Goal: Check status: Check status

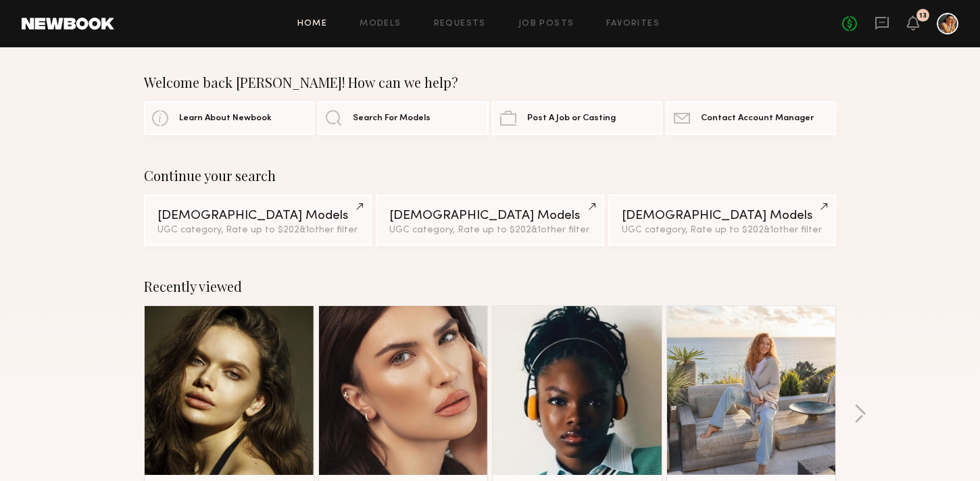
click at [919, 19] on div "13" at bounding box center [923, 15] width 13 height 13
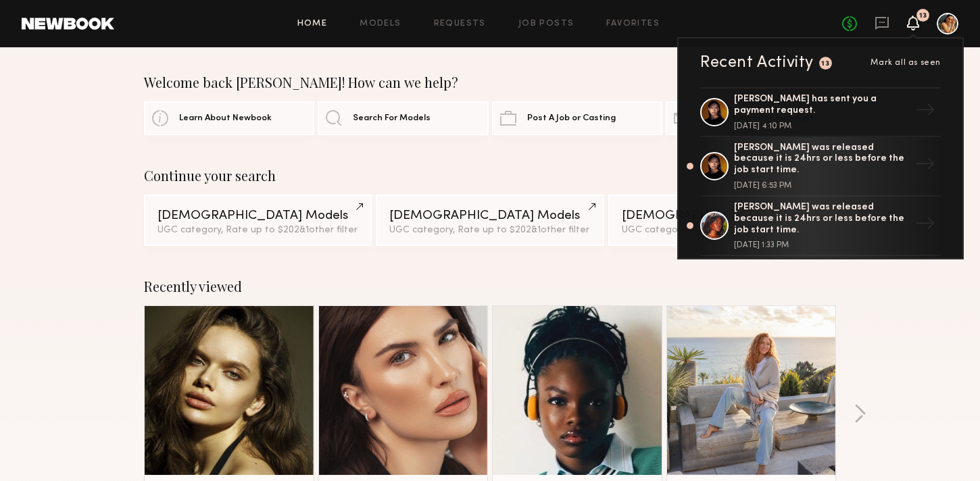
click at [912, 24] on icon at bounding box center [913, 22] width 11 height 9
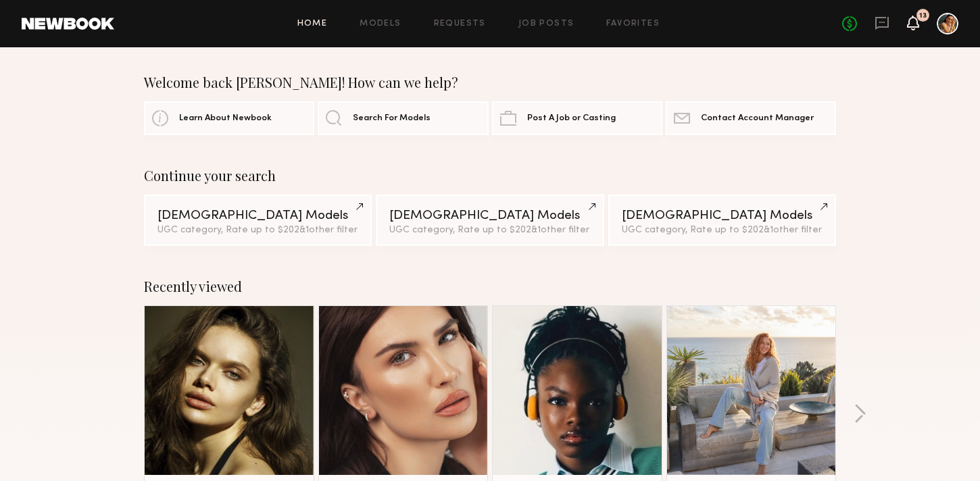
click at [912, 24] on icon at bounding box center [913, 22] width 11 height 9
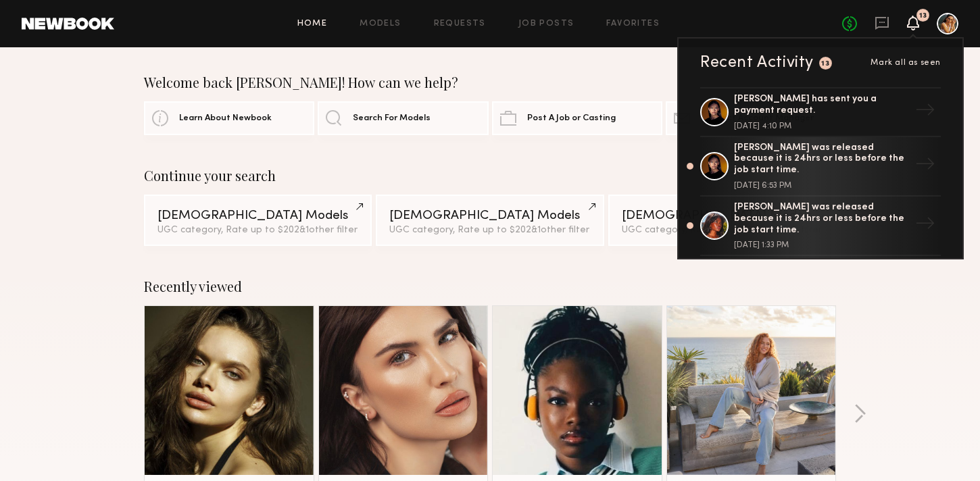
click at [949, 22] on div at bounding box center [948, 24] width 22 height 22
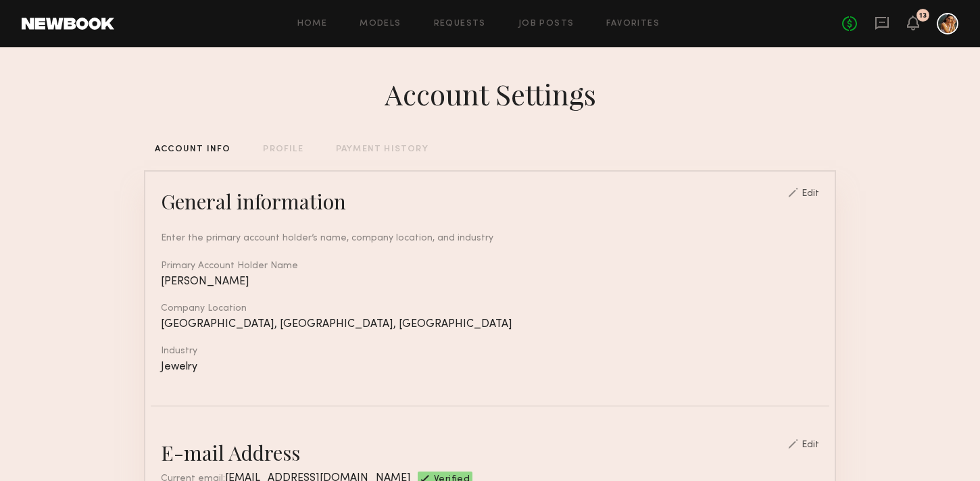
click at [940, 22] on div at bounding box center [948, 24] width 22 height 22
click at [919, 26] on div "No fees up to $5,000 13" at bounding box center [900, 24] width 116 height 22
click at [892, 28] on div "No fees up to $5,000 13" at bounding box center [900, 24] width 116 height 22
click at [458, 30] on div "Home Models Requests Job Posts Favorites Sign Out No fees up to $5,000 13" at bounding box center [536, 24] width 844 height 22
click at [455, 24] on link "Requests" at bounding box center [460, 24] width 52 height 9
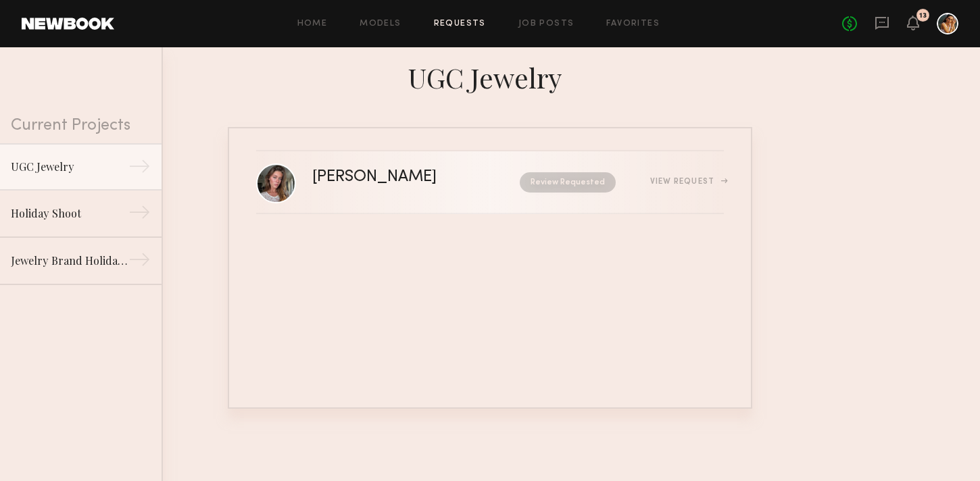
click at [479, 178] on div "Review Requested" at bounding box center [548, 182] width 138 height 20
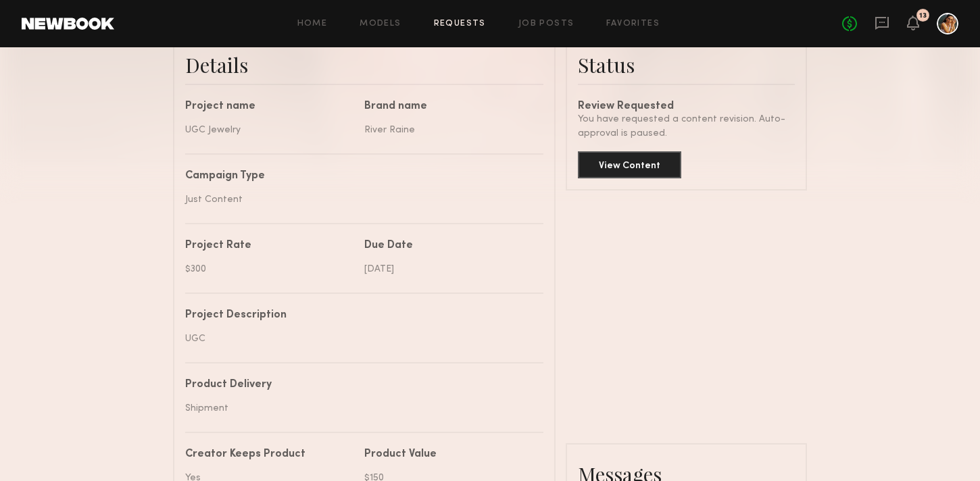
scroll to position [358, 0]
drag, startPoint x: 634, startPoint y: 113, endPoint x: 669, endPoint y: 139, distance: 43.4
click at [669, 139] on div "You have requested a content revision. Auto-approval is paused." at bounding box center [686, 126] width 217 height 28
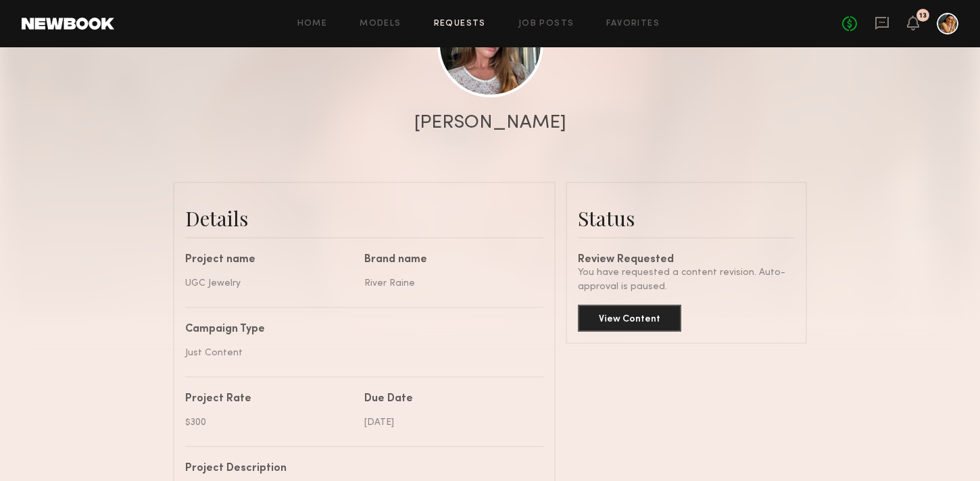
scroll to position [199, 0]
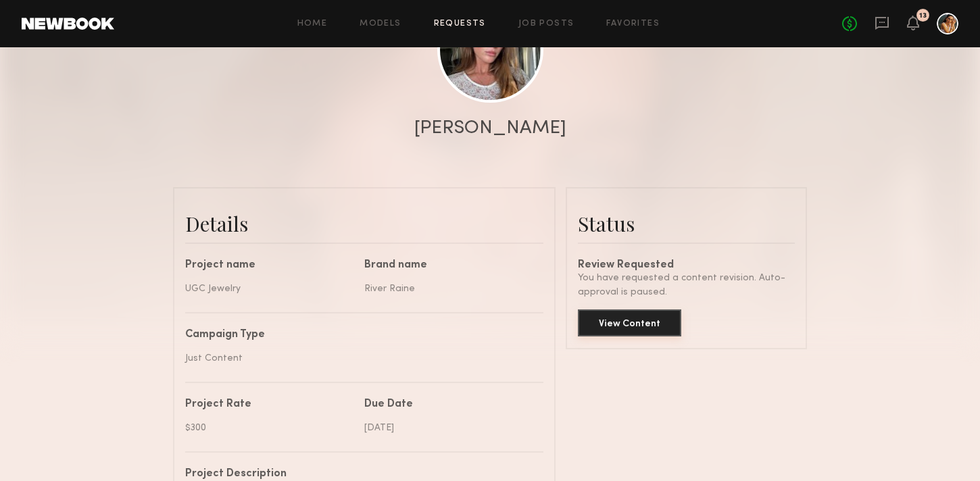
click at [610, 327] on button "View Content" at bounding box center [629, 323] width 103 height 27
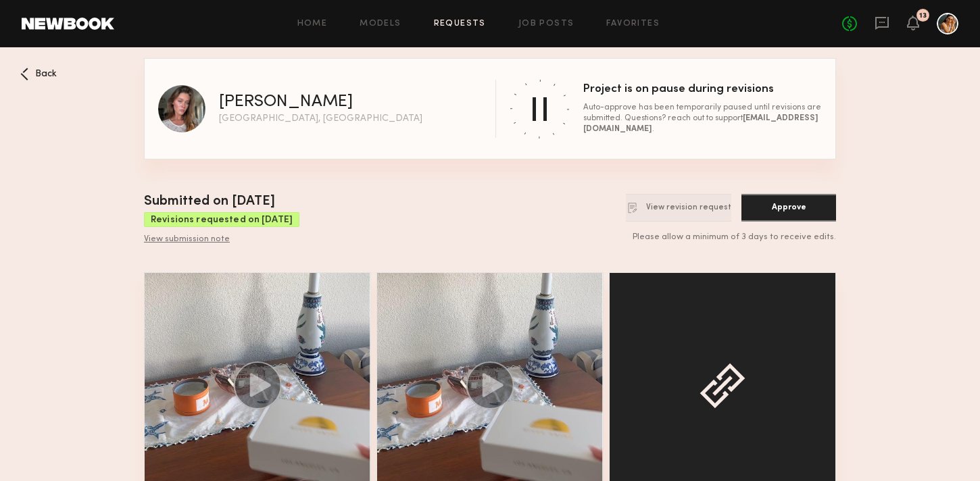
drag, startPoint x: 249, startPoint y: 220, endPoint x: 318, endPoint y: 226, distance: 69.3
click at [318, 226] on div "Submitted on [DATE] Revisions requested on [DATE] View submission note View rev…" at bounding box center [490, 218] width 692 height 53
drag, startPoint x: 667, startPoint y: 237, endPoint x: 848, endPoint y: 236, distance: 181.2
click at [848, 236] on nb-booking-gallery "Back [PERSON_NAME] [GEOGRAPHIC_DATA], CA Project is on pause during revisions A…" at bounding box center [490, 304] width 980 height 493
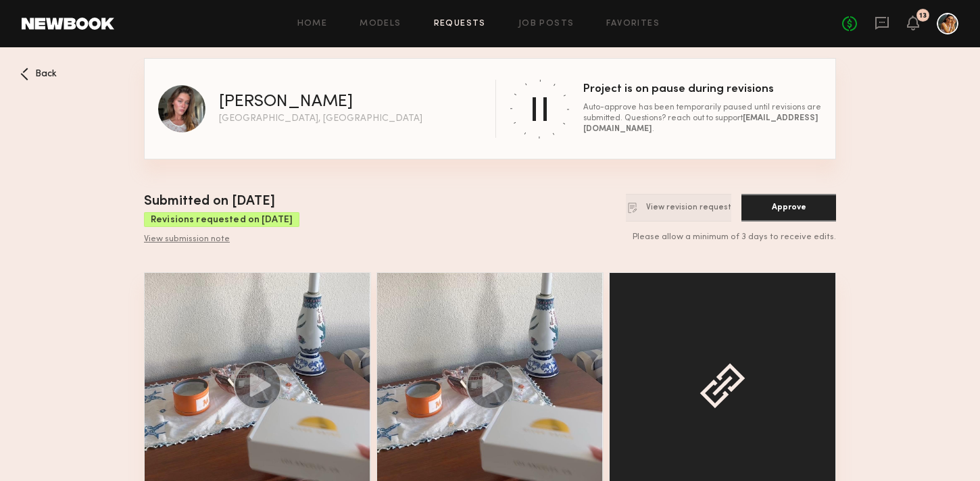
click at [848, 236] on nb-booking-gallery "Back [PERSON_NAME] [GEOGRAPHIC_DATA], CA Project is on pause during revisions A…" at bounding box center [490, 304] width 980 height 493
click at [502, 157] on div "[PERSON_NAME] [GEOGRAPHIC_DATA], CA Project is on pause during revisions Auto-a…" at bounding box center [490, 108] width 692 height 101
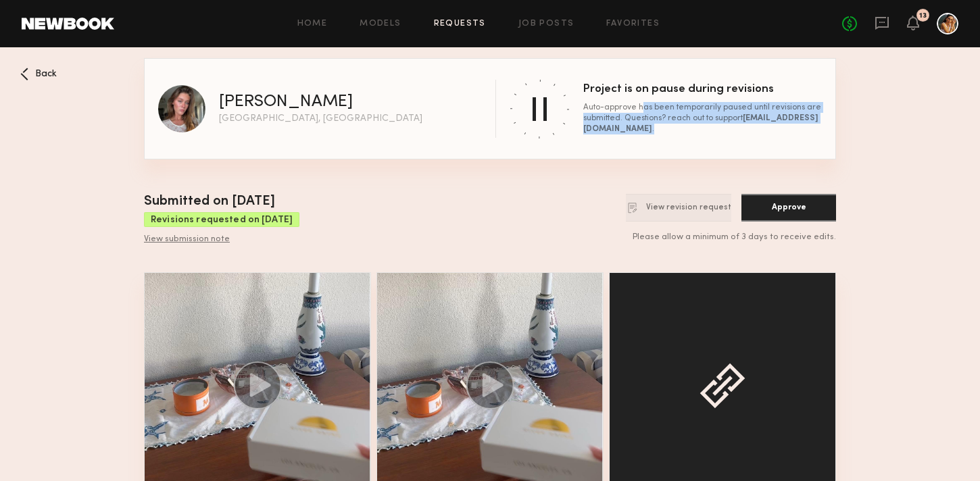
drag, startPoint x: 637, startPoint y: 105, endPoint x: 748, endPoint y: 132, distance: 114.1
click at [748, 132] on div "Auto-approve has been temporarily paused until revisions are submitted. Questio…" at bounding box center [702, 118] width 239 height 32
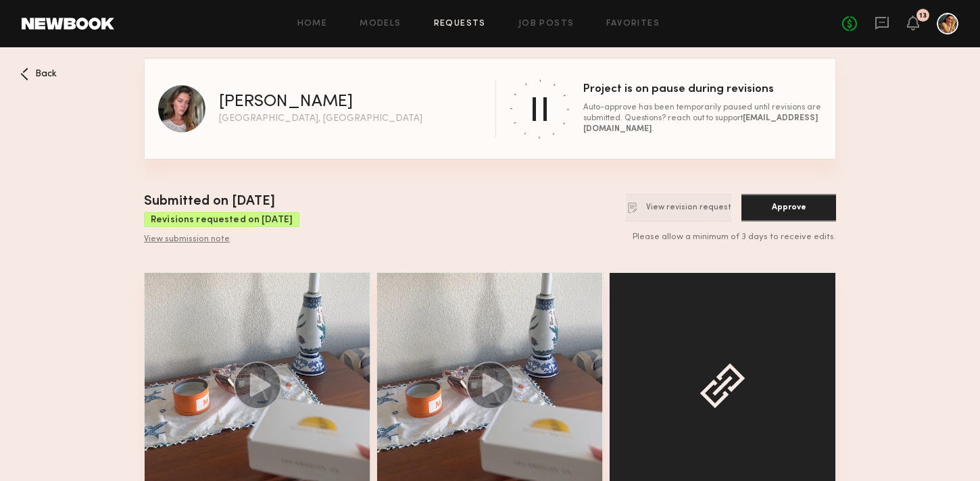
click at [544, 111] on div at bounding box center [540, 109] width 14 height 24
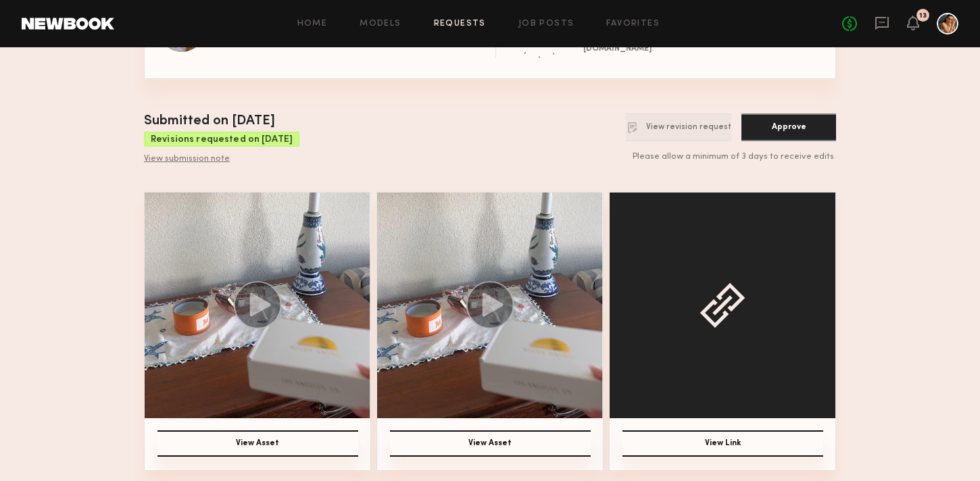
scroll to position [79, 0]
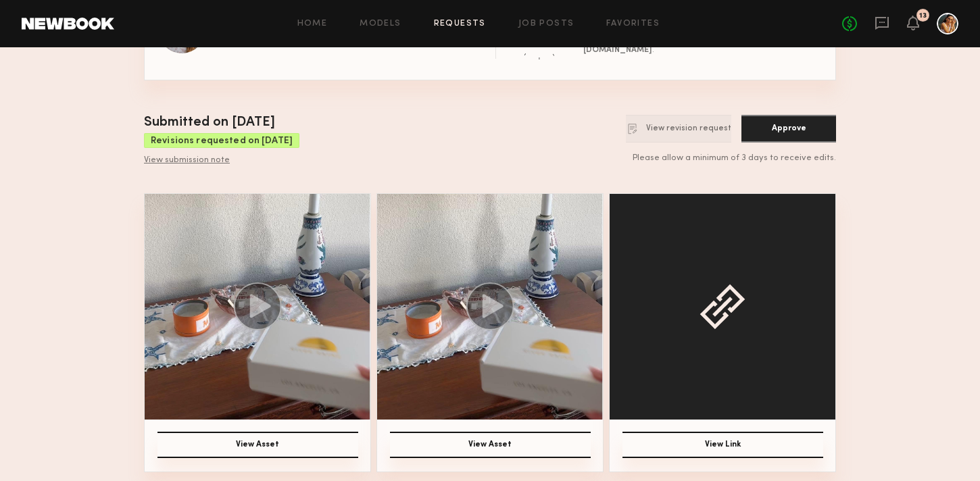
click at [665, 437] on button "View Link" at bounding box center [723, 445] width 201 height 26
